Goal: Ask a question

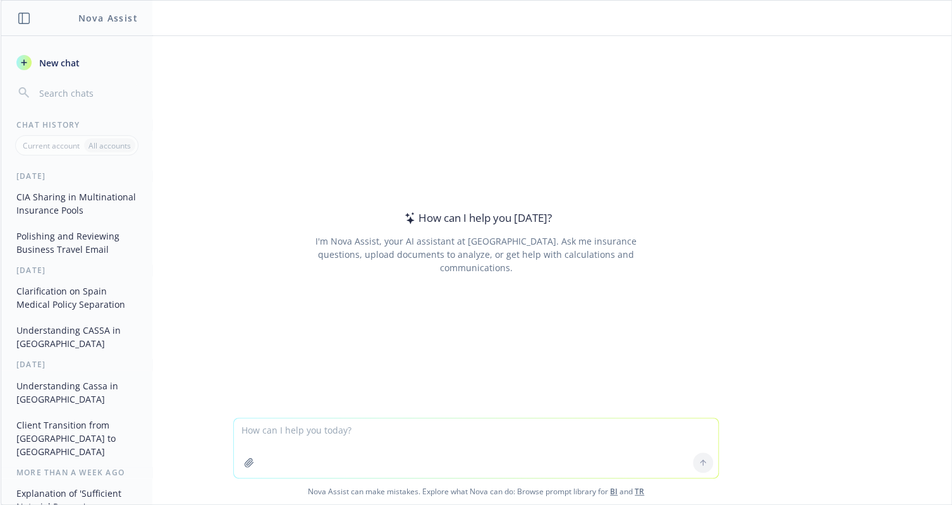
click at [271, 435] on textarea at bounding box center [476, 448] width 484 height 59
click at [273, 443] on textarea at bounding box center [476, 448] width 484 height 59
type textarea "what is the common age limit on parental policies for medical in [GEOGRAPHIC_DA…"
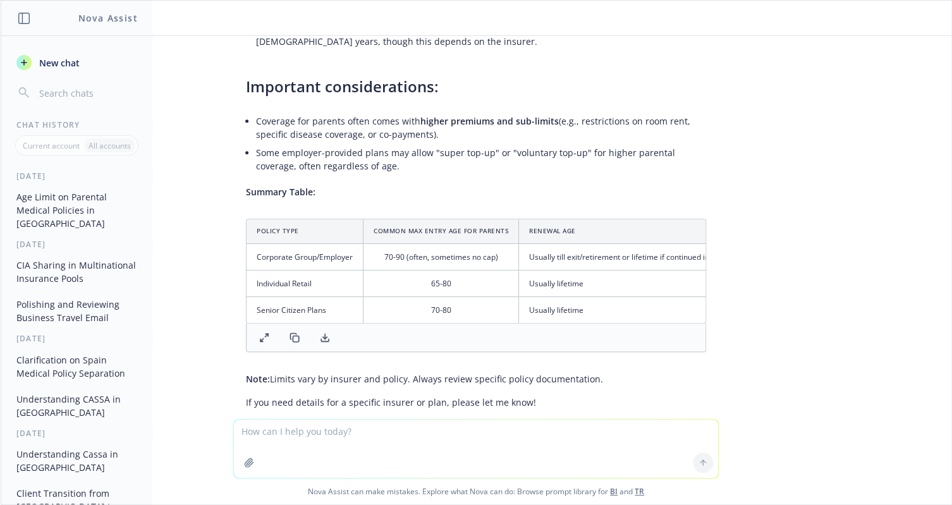
scroll to position [392, 0]
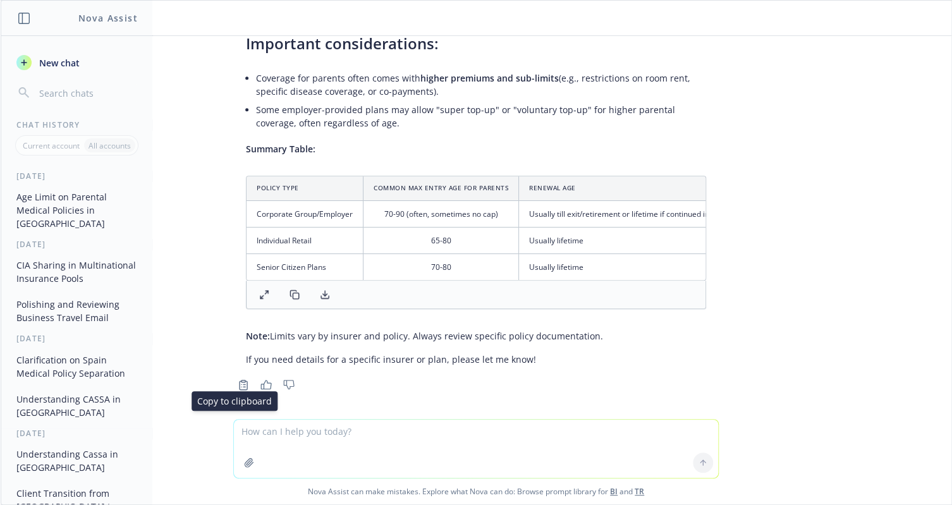
click at [238, 379] on icon "Copy to clipboard" at bounding box center [243, 384] width 11 height 11
click at [835, 252] on div "what is the common age limit on parental policies for medical in [GEOGRAPHIC_DA…" at bounding box center [476, 227] width 951 height 383
